Goal: Task Accomplishment & Management: Use online tool/utility

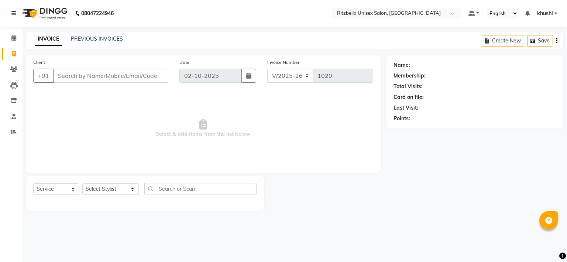
select select "6870"
select select "service"
drag, startPoint x: 0, startPoint y: 0, endPoint x: 103, endPoint y: 37, distance: 109.8
click at [103, 37] on link "PREVIOUS INVOICES" at bounding box center [97, 38] width 52 height 7
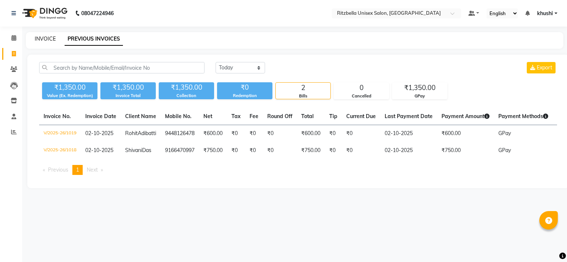
click at [36, 40] on link "INVOICE" at bounding box center [45, 38] width 21 height 7
select select "6870"
select select "service"
